Goal: Communication & Community: Answer question/provide support

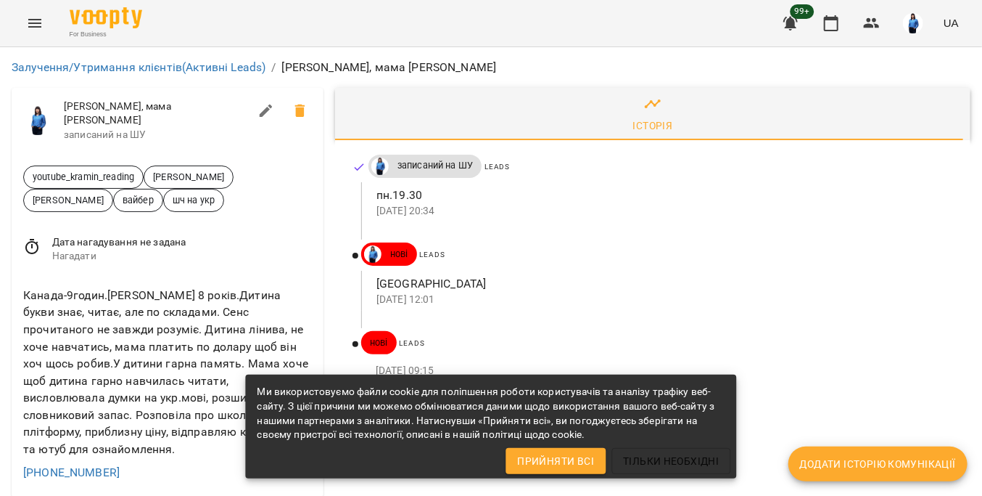
click at [164, 468] on div "+13065519961" at bounding box center [167, 472] width 295 height 23
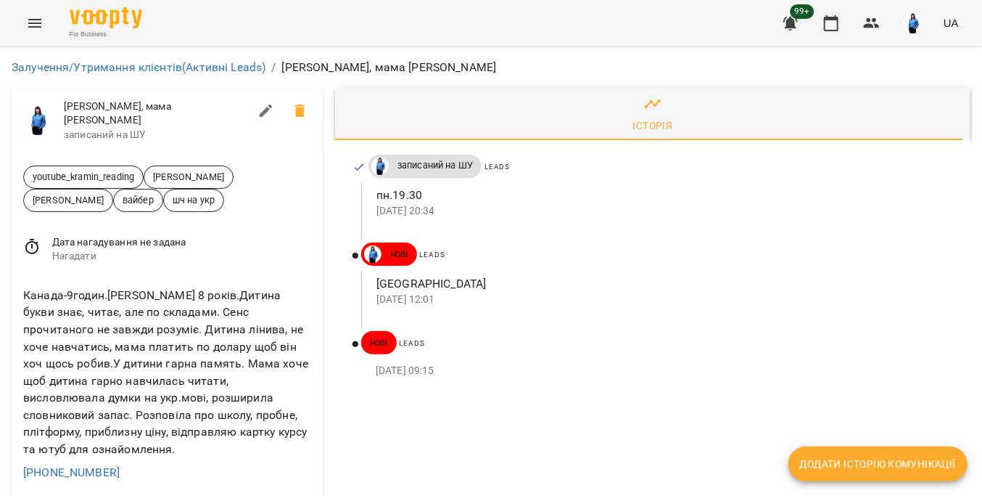
click at [828, 464] on span "Додати історію комунікації" at bounding box center [878, 463] width 156 height 17
select select "*"
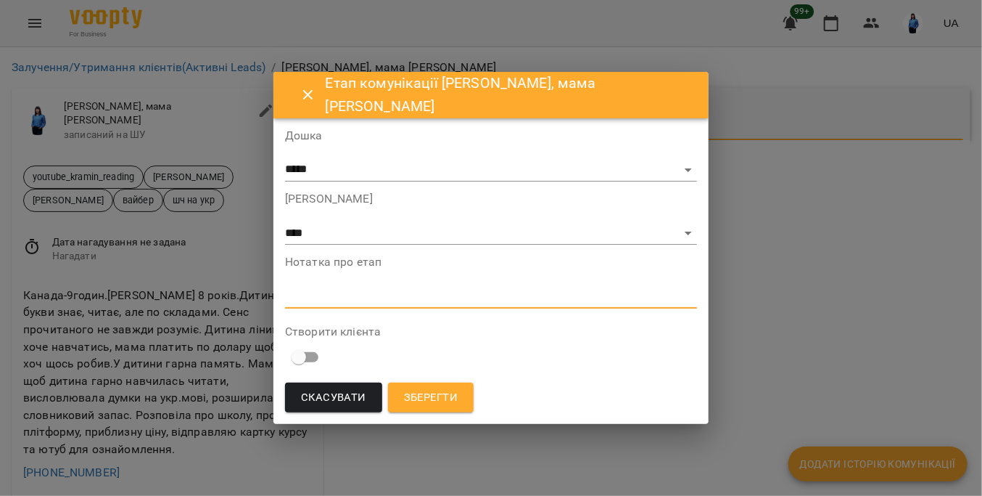
click at [406, 301] on textarea at bounding box center [491, 296] width 412 height 14
type textarea "**********"
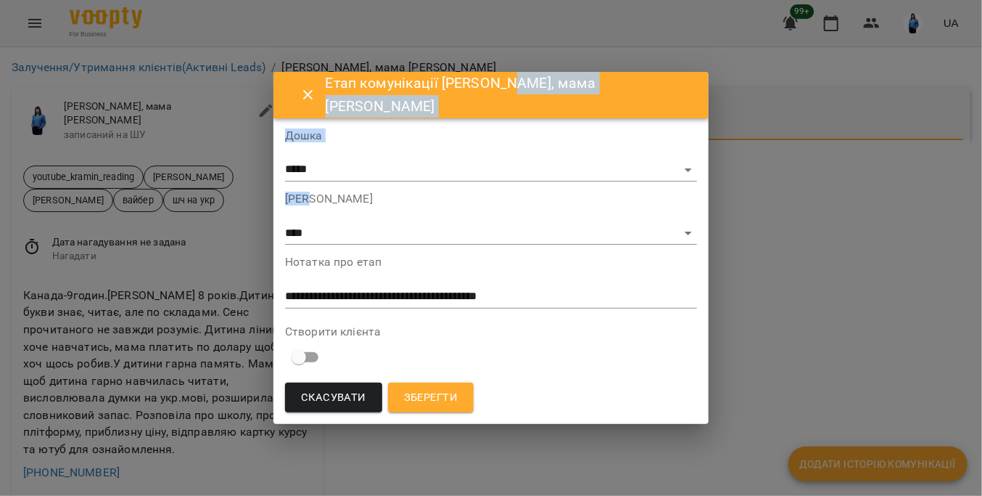
drag, startPoint x: 554, startPoint y: 95, endPoint x: 501, endPoint y: 182, distance: 101.5
click at [501, 182] on div "**********" at bounding box center [491, 248] width 435 height 353
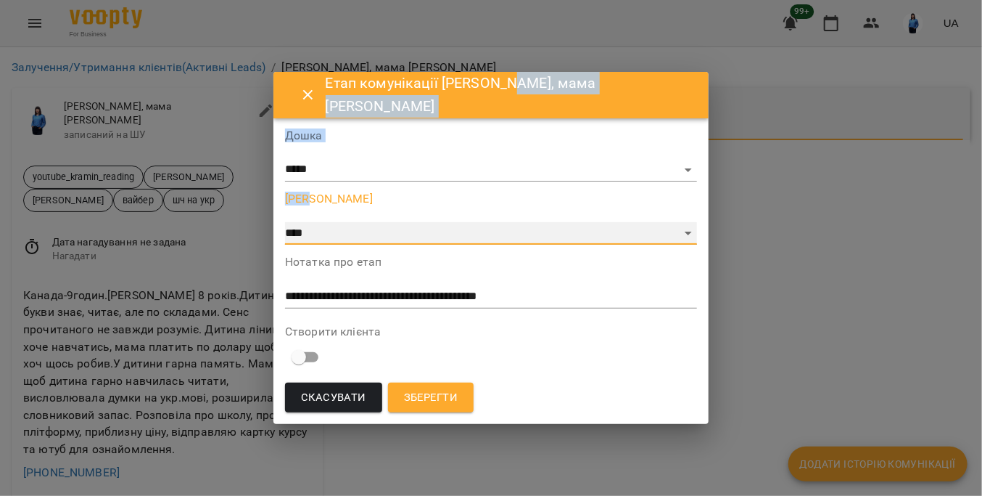
drag, startPoint x: 479, startPoint y: 233, endPoint x: 482, endPoint y: 226, distance: 7.5
click at [479, 233] on select "**********" at bounding box center [491, 233] width 412 height 23
select select "*"
click at [339, 222] on select "**********" at bounding box center [491, 233] width 412 height 23
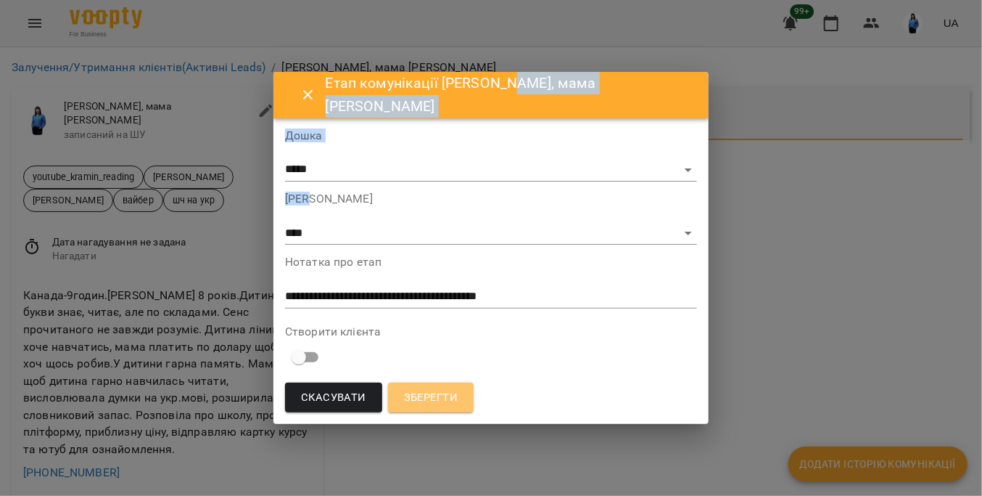
click at [474, 383] on button "Зберегти" at bounding box center [431, 397] width 86 height 30
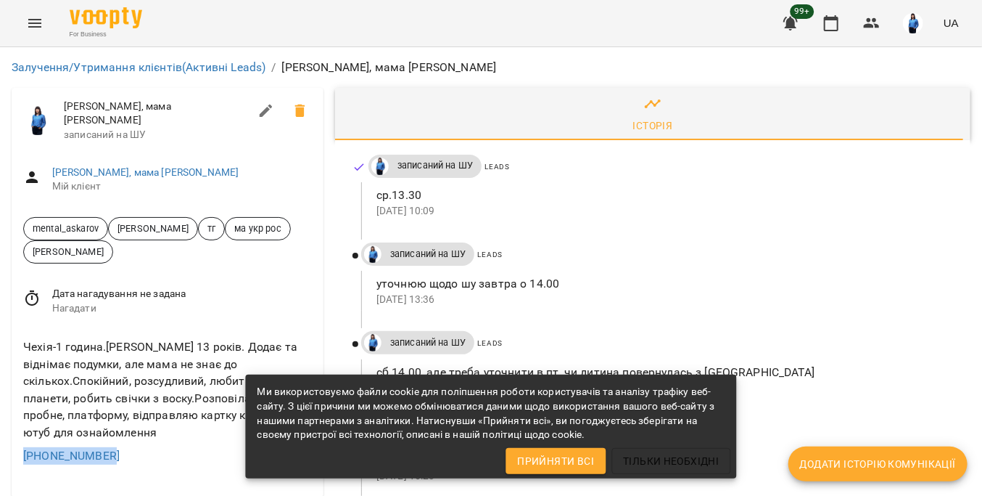
drag, startPoint x: 125, startPoint y: 446, endPoint x: 17, endPoint y: 443, distance: 108.1
click at [17, 443] on div "Чехія-1 година.[PERSON_NAME] 13 років. Додає та віднімає подумки, але мама не з…" at bounding box center [168, 400] width 312 height 149
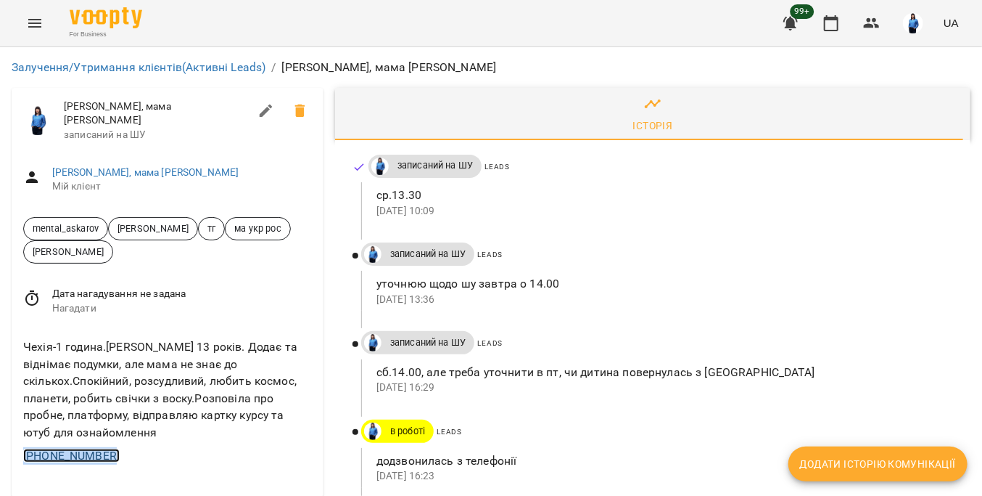
copy link "[PHONE_NUMBER]"
drag, startPoint x: 133, startPoint y: 442, endPoint x: 149, endPoint y: 436, distance: 17.7
click at [131, 444] on div "[PHONE_NUMBER]" at bounding box center [167, 455] width 295 height 23
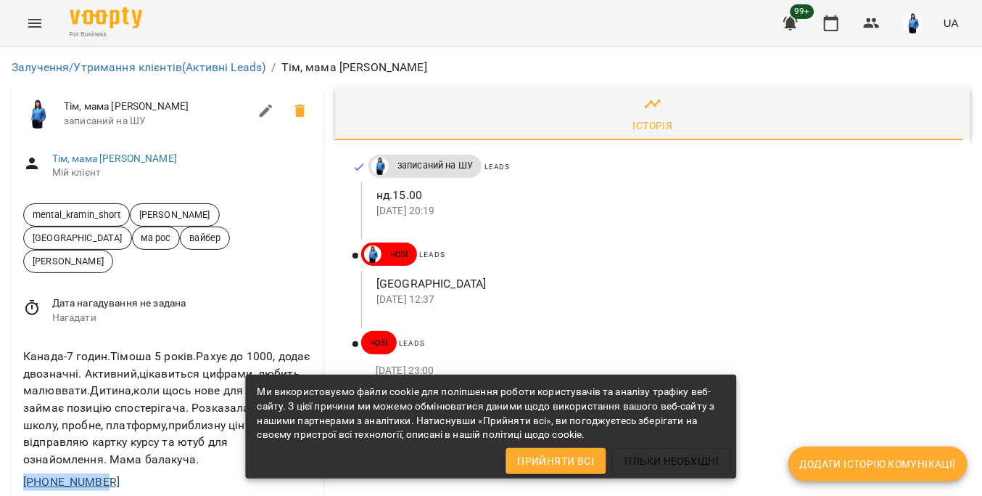
drag, startPoint x: 110, startPoint y: 459, endPoint x: 24, endPoint y: 456, distance: 86.4
click at [24, 470] on div "[PHONE_NUMBER]" at bounding box center [167, 481] width 295 height 23
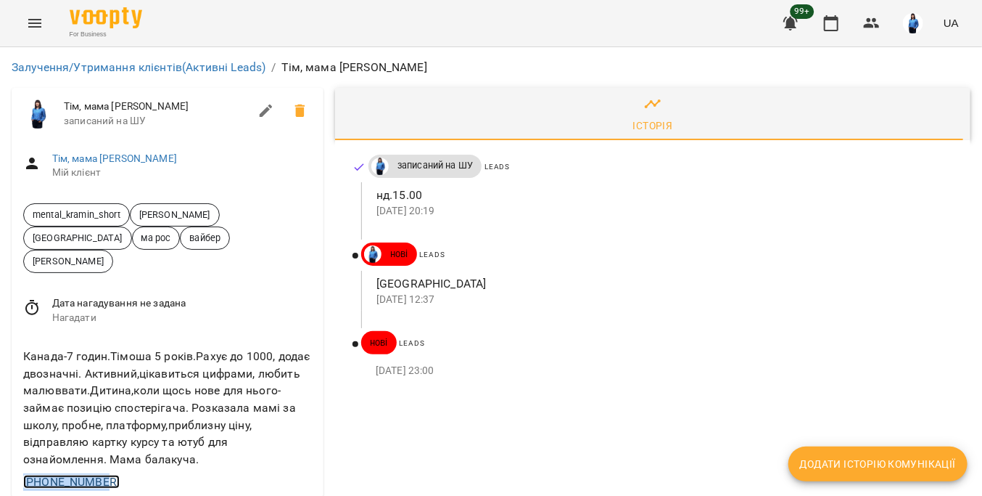
copy link "+15142625884"
click at [165, 148] on div "Тім, мама Olga Мій клієнт" at bounding box center [168, 166] width 312 height 52
click at [168, 443] on div "Канада-7 годин.Тімоша 5 років.Рахує до 1000, додає двозначні. Активний,цікавить…" at bounding box center [167, 408] width 295 height 126
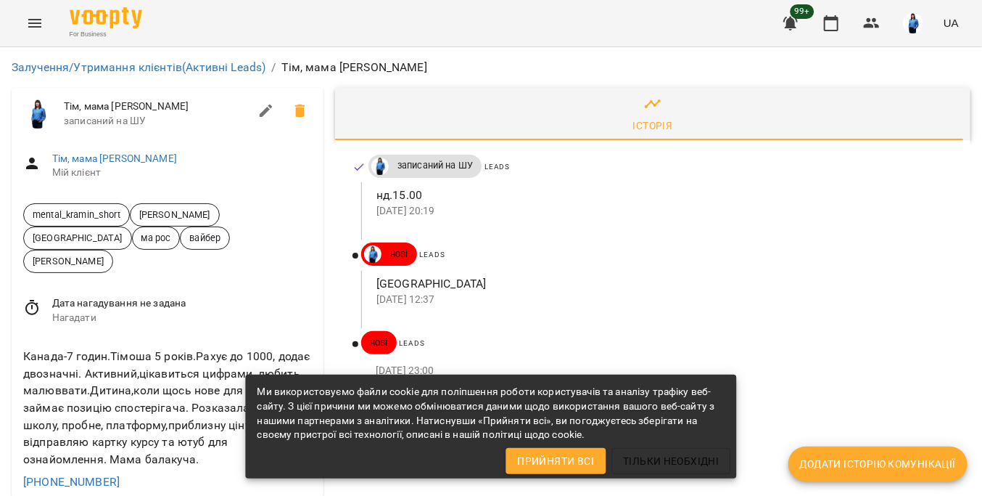
click at [820, 453] on button "Додати історію комунікації" at bounding box center [878, 463] width 179 height 35
select select "*"
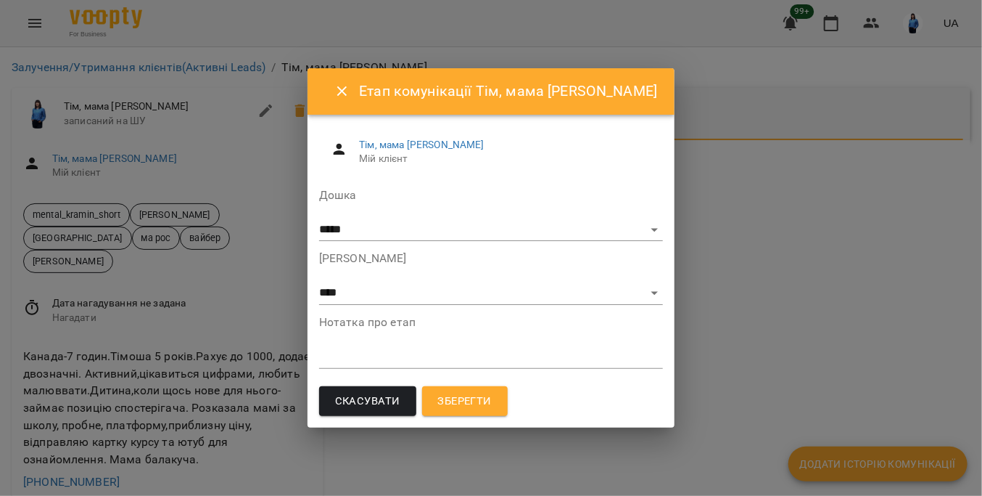
click at [393, 348] on div "*" at bounding box center [491, 356] width 344 height 23
type textarea "**********"
click at [492, 394] on span "Зберегти" at bounding box center [465, 401] width 54 height 19
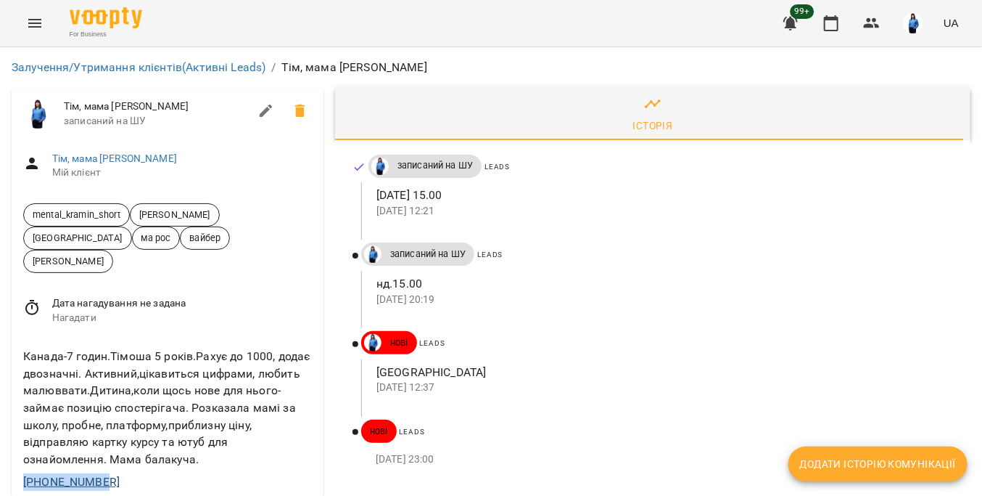
drag, startPoint x: 99, startPoint y: 454, endPoint x: 35, endPoint y: 458, distance: 63.9
click at [25, 470] on div "+15142625884" at bounding box center [167, 481] width 295 height 23
copy link "+15142625884"
